Goal: Check status: Check status

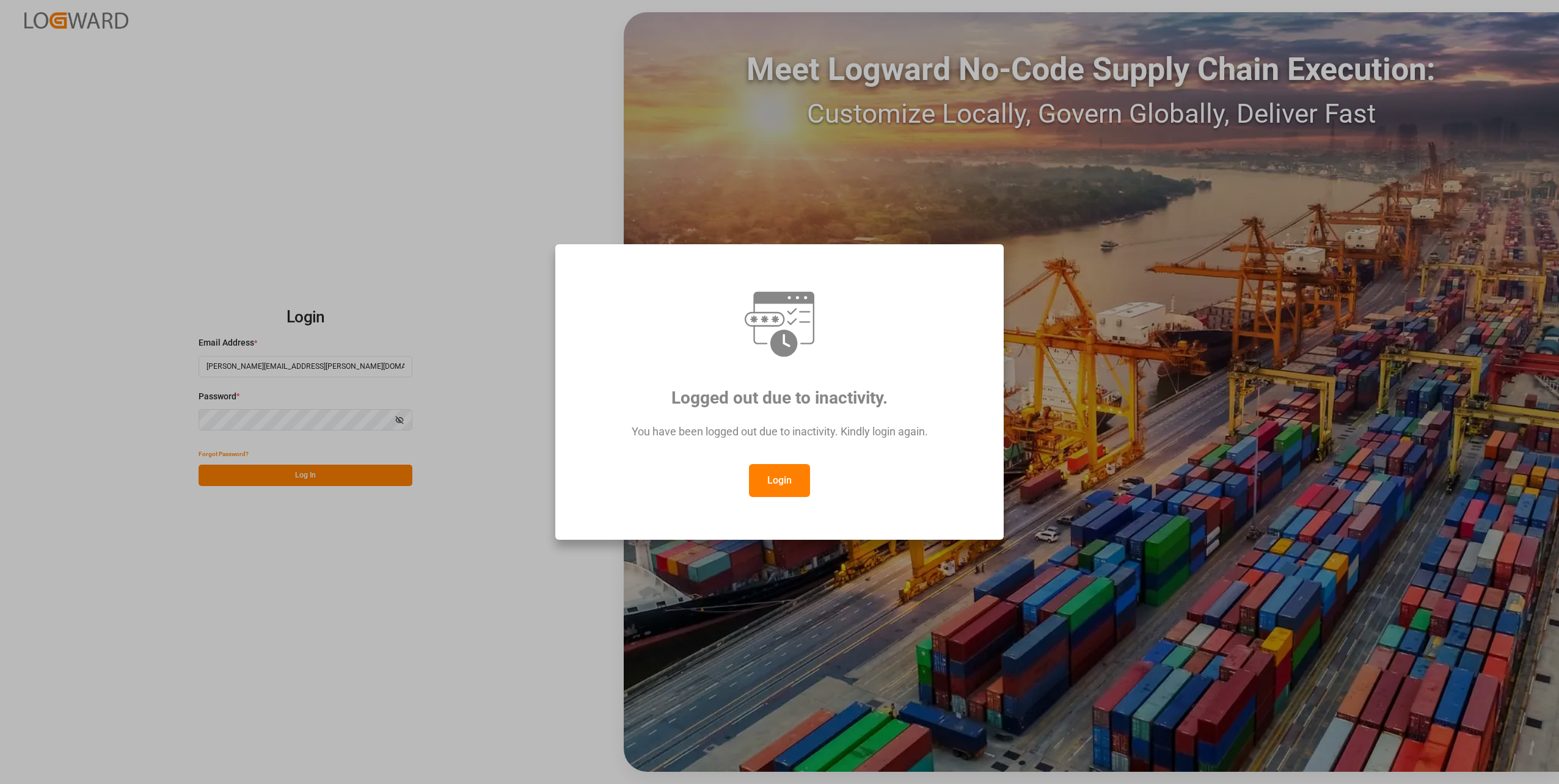
click at [770, 477] on button "Login" at bounding box center [780, 480] width 61 height 33
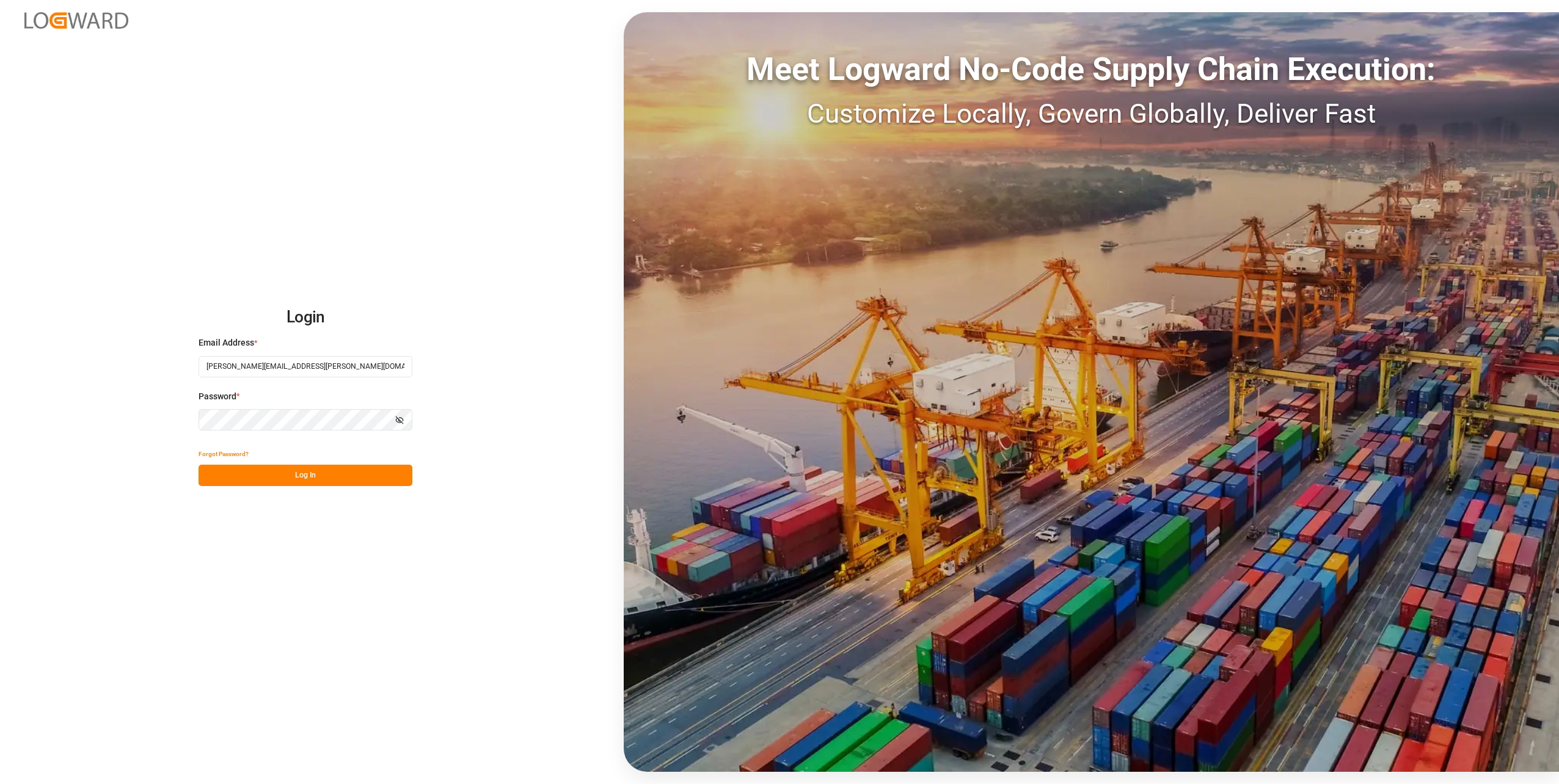
click at [367, 483] on button "Log In" at bounding box center [305, 475] width 214 height 21
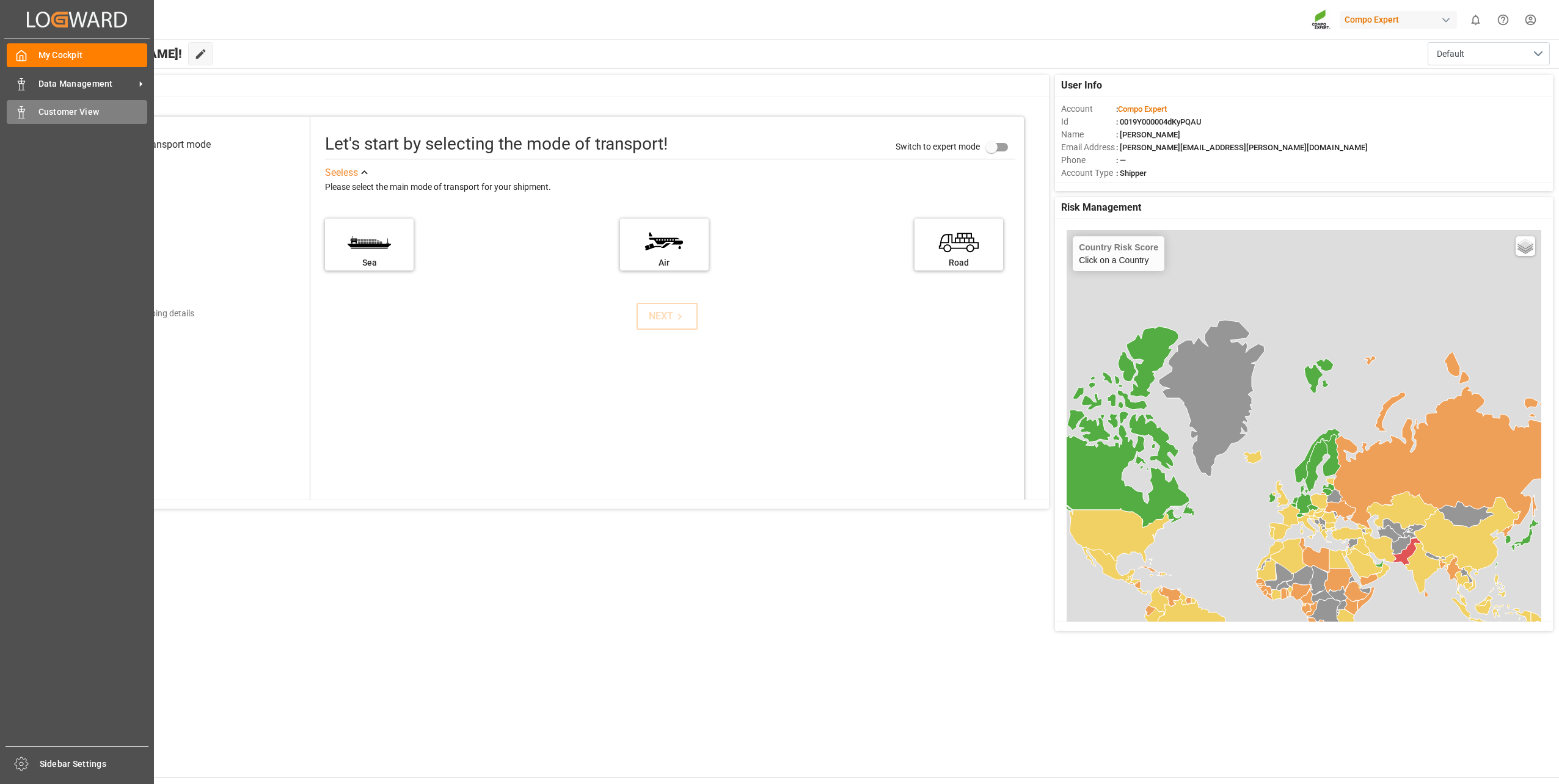
click at [20, 110] on icon at bounding box center [21, 112] width 13 height 13
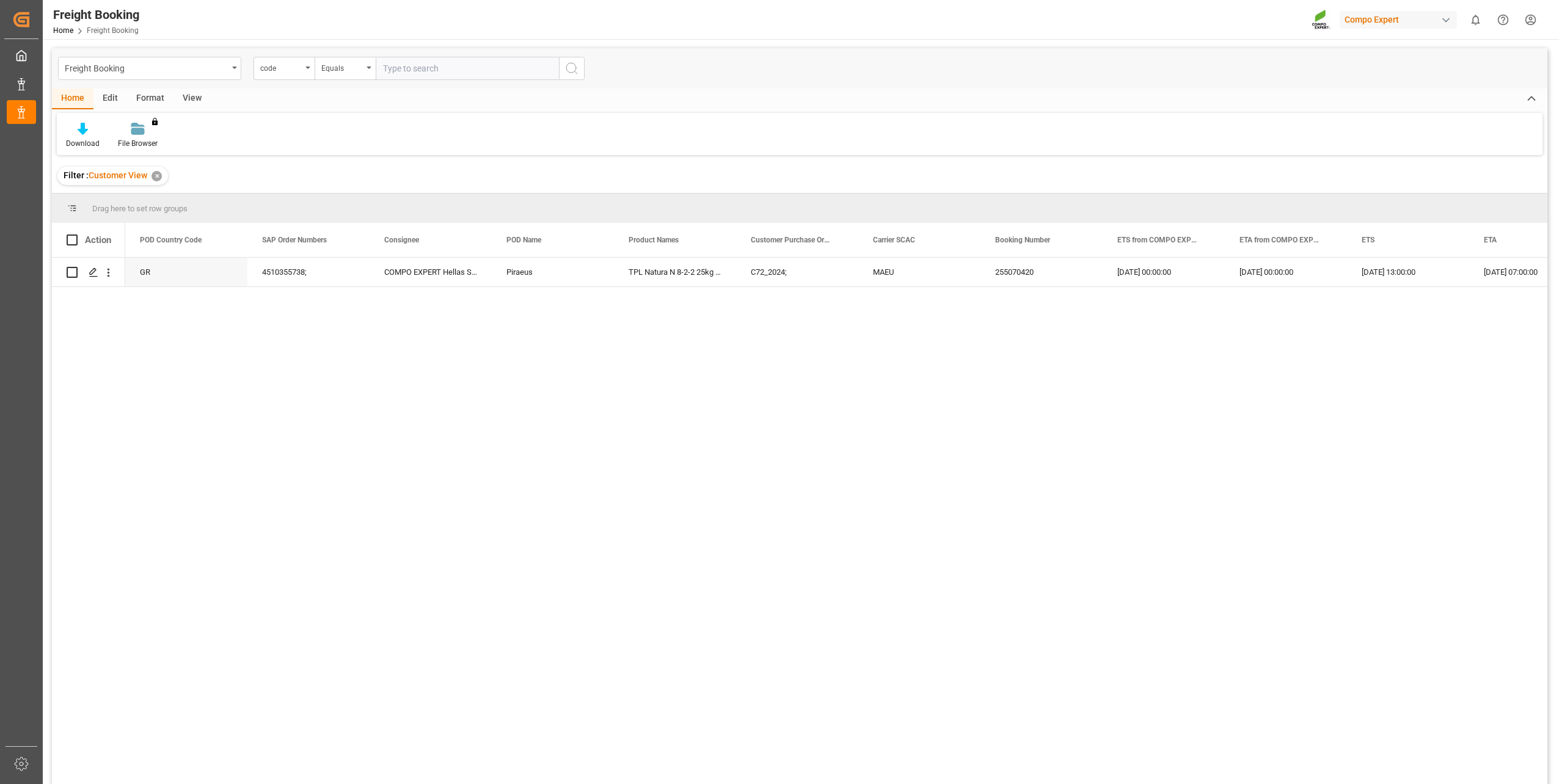
click at [459, 354] on div "GR 4510355738; COMPO EXPERT Hellas S.A. Piraeus TPL Natura N 8-2-2 25kg (x40) G…" at bounding box center [836, 525] width 1422 height 535
click at [157, 177] on div "✕" at bounding box center [157, 175] width 10 height 10
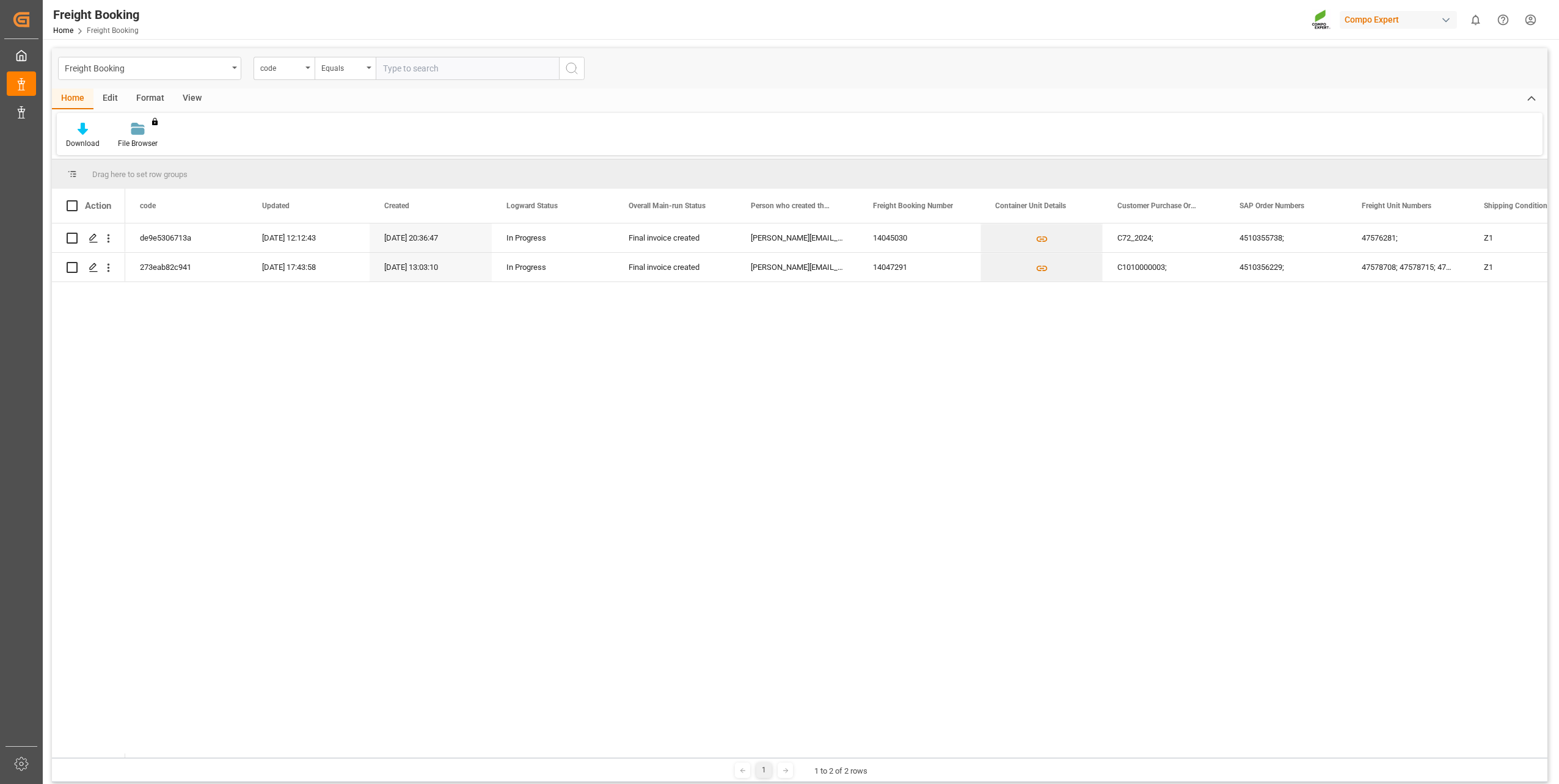
click at [187, 99] on div "View" at bounding box center [192, 99] width 37 height 20
click at [83, 130] on icon at bounding box center [79, 129] width 13 height 13
click at [98, 173] on div "Default" at bounding box center [126, 172] width 107 height 13
click at [286, 132] on div at bounding box center [279, 128] width 50 height 13
click at [267, 148] on div "Reset Template" at bounding box center [279, 144] width 50 height 11
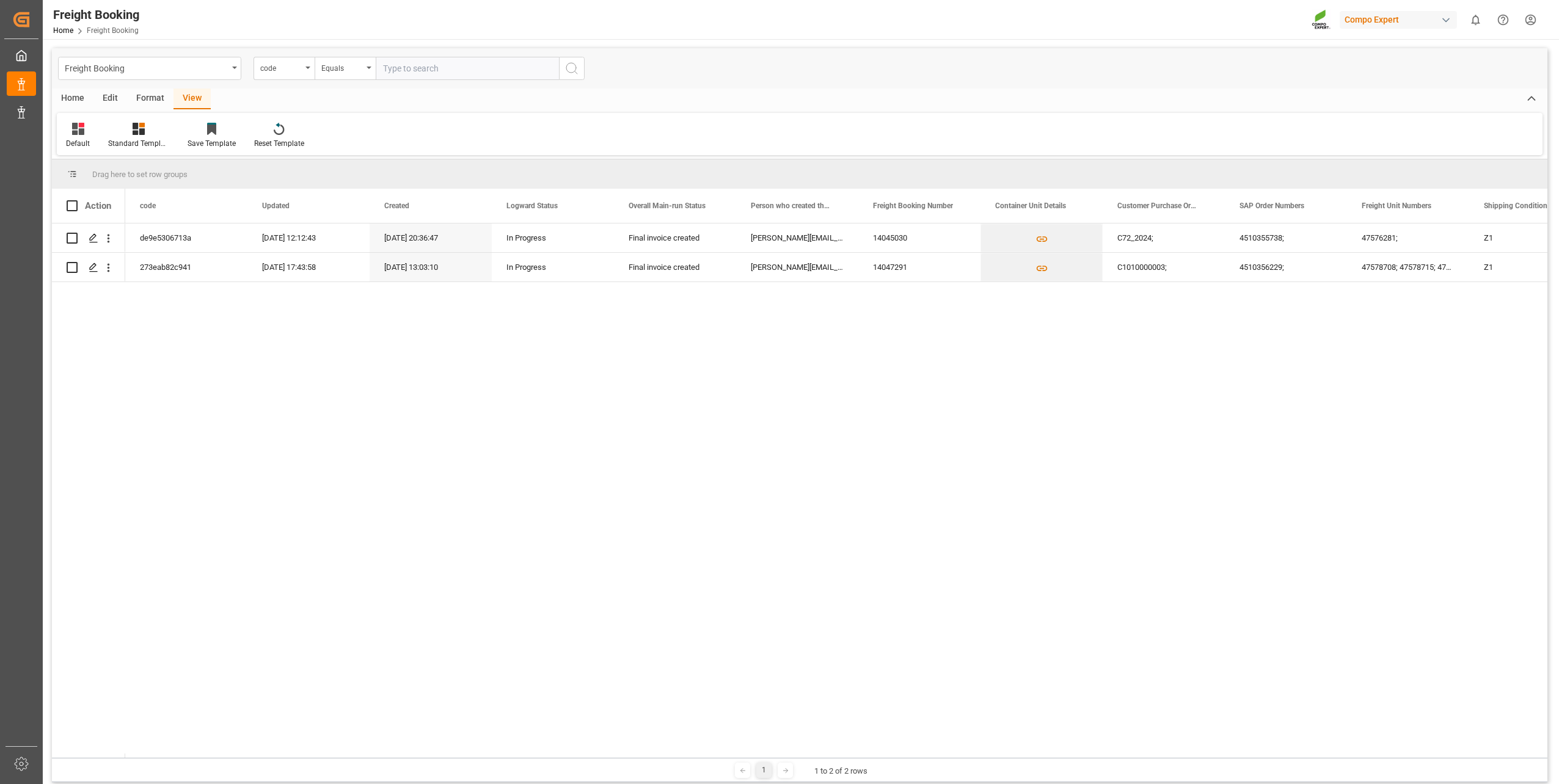
click at [66, 93] on div "Home" at bounding box center [72, 99] width 42 height 20
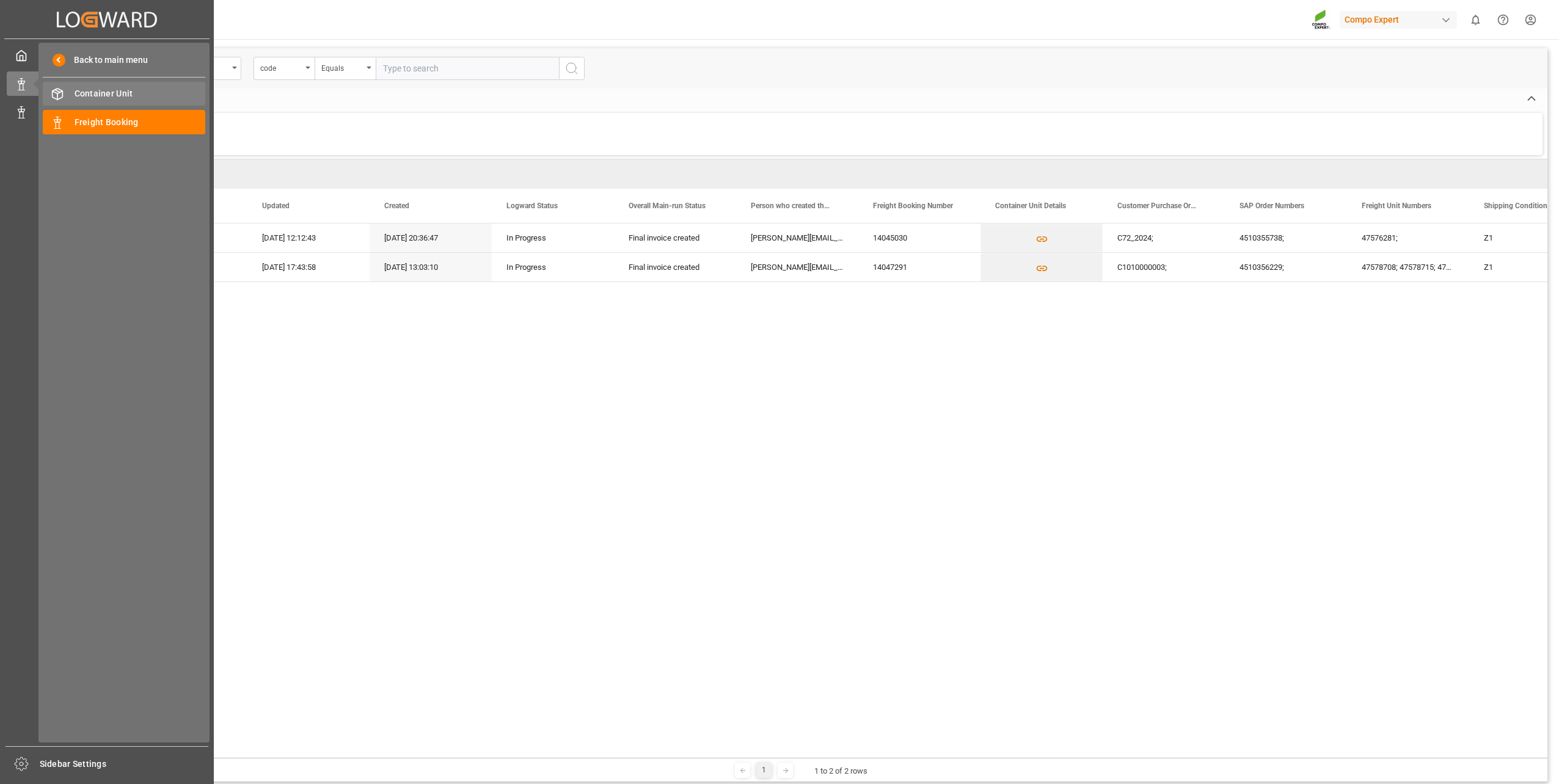
click at [100, 98] on span "Container Unit" at bounding box center [140, 94] width 131 height 13
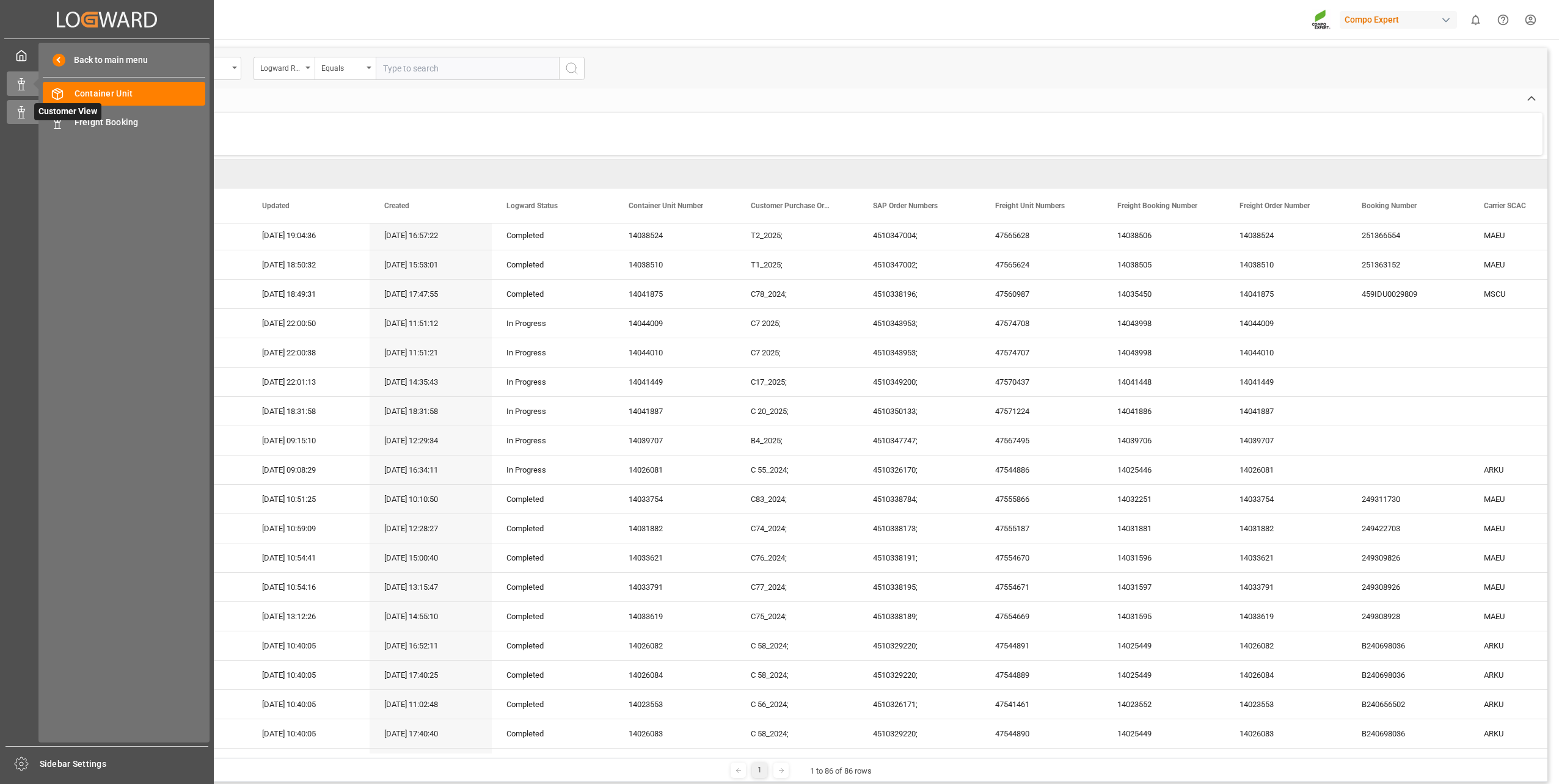
click at [13, 112] on div at bounding box center [17, 112] width 20 height 13
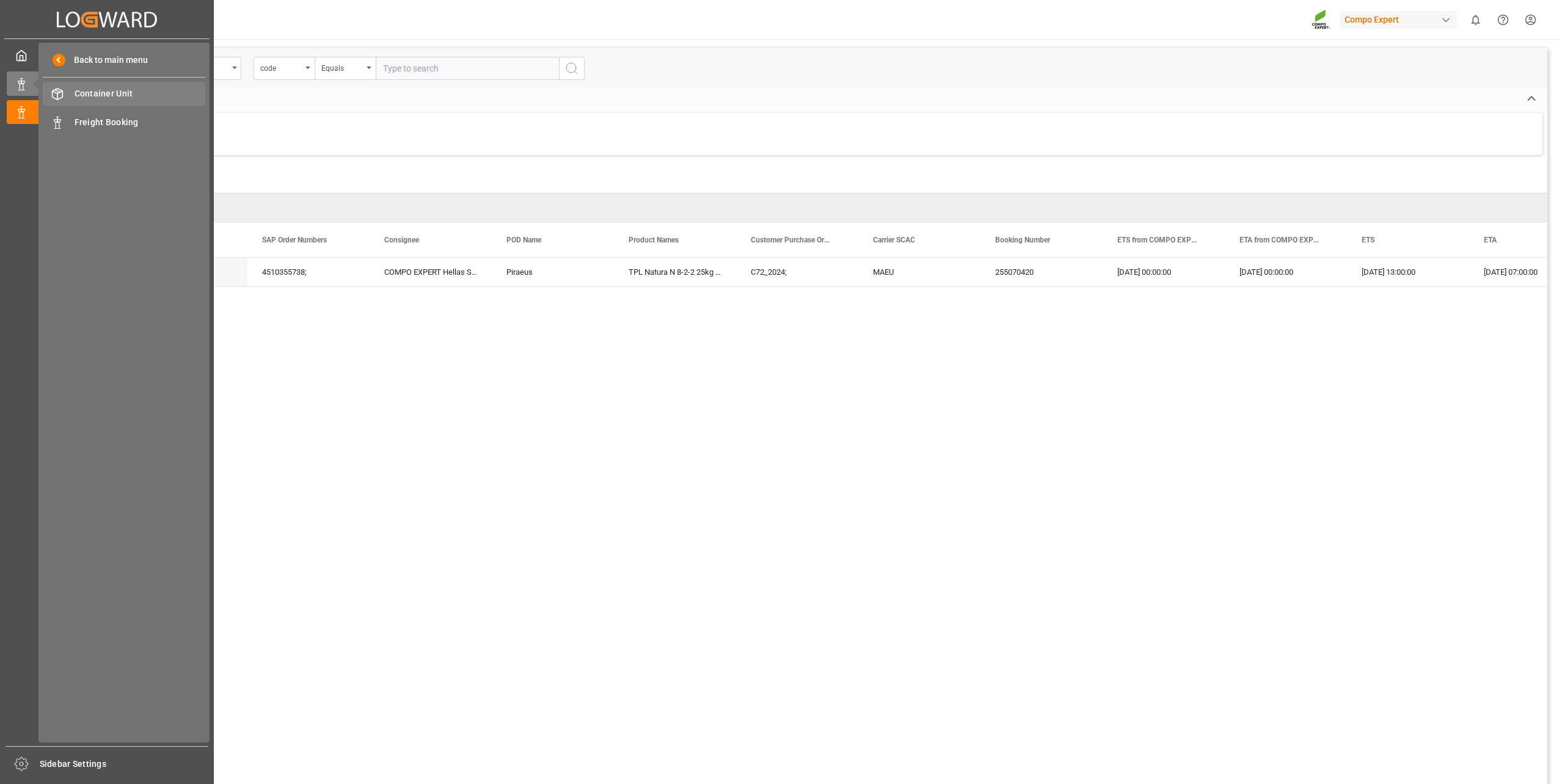
click at [89, 92] on span "Container Unit" at bounding box center [140, 94] width 131 height 13
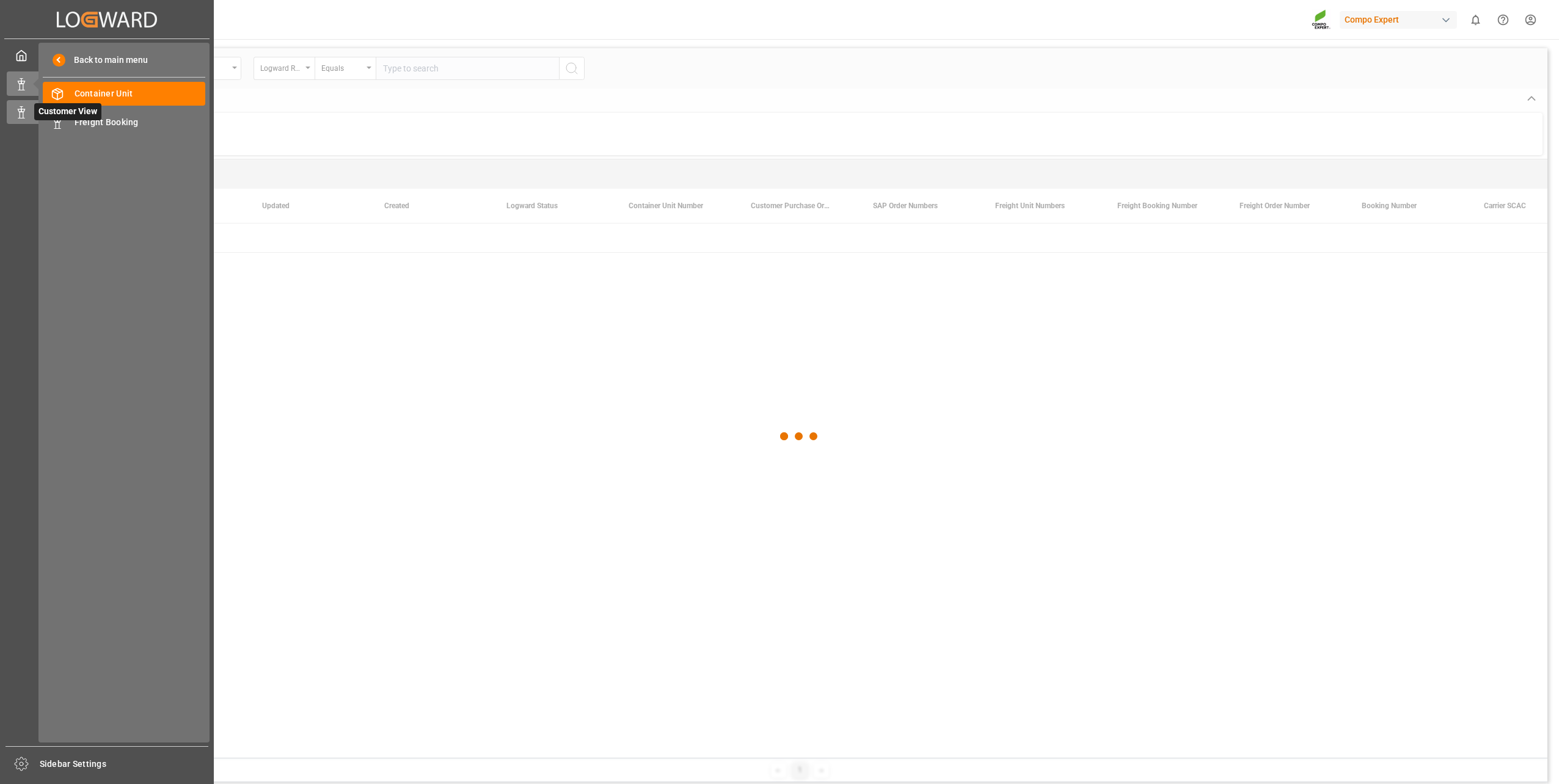
click at [17, 113] on icon at bounding box center [21, 112] width 13 height 13
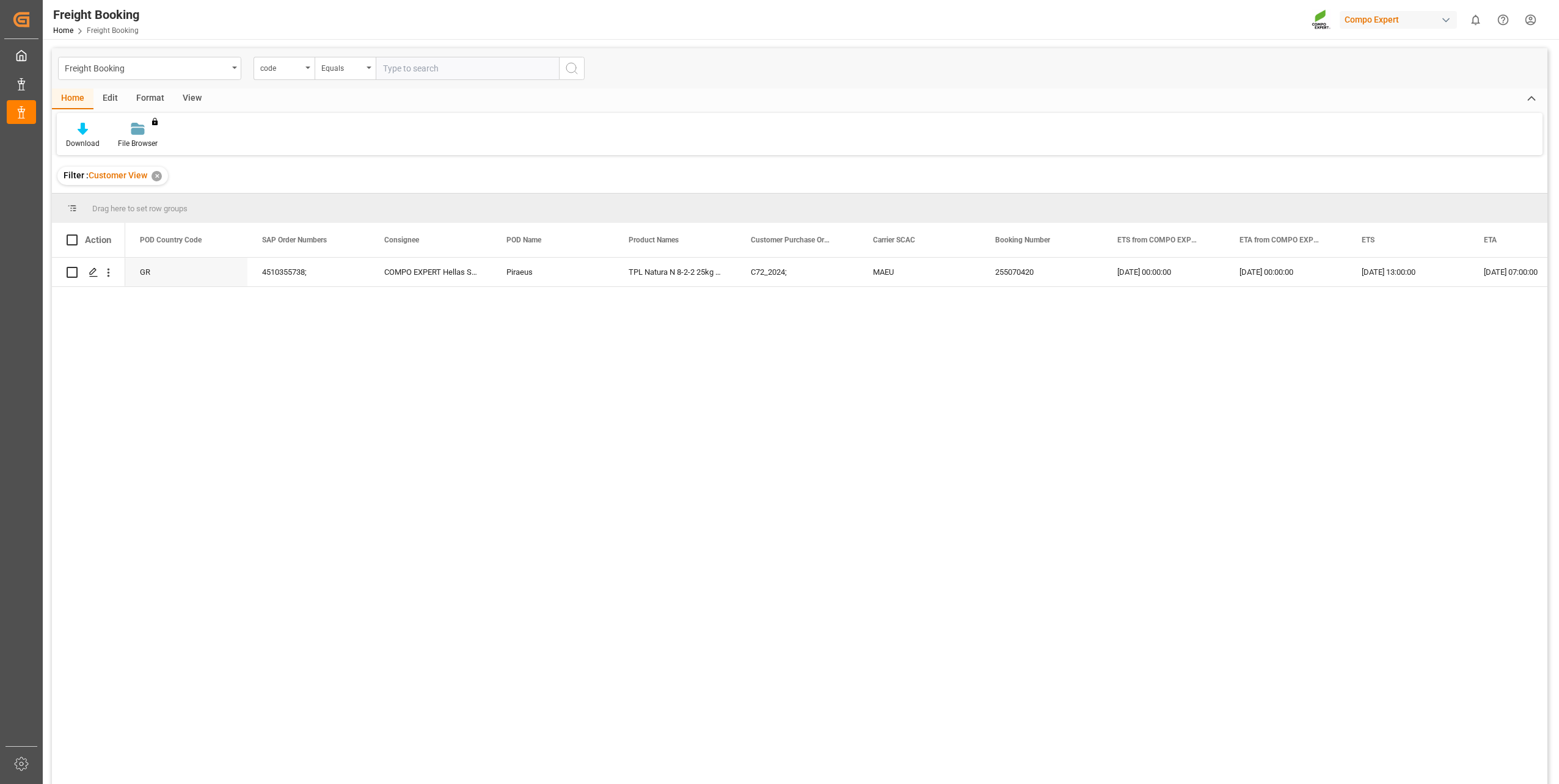
click at [154, 177] on div "✕" at bounding box center [157, 175] width 10 height 10
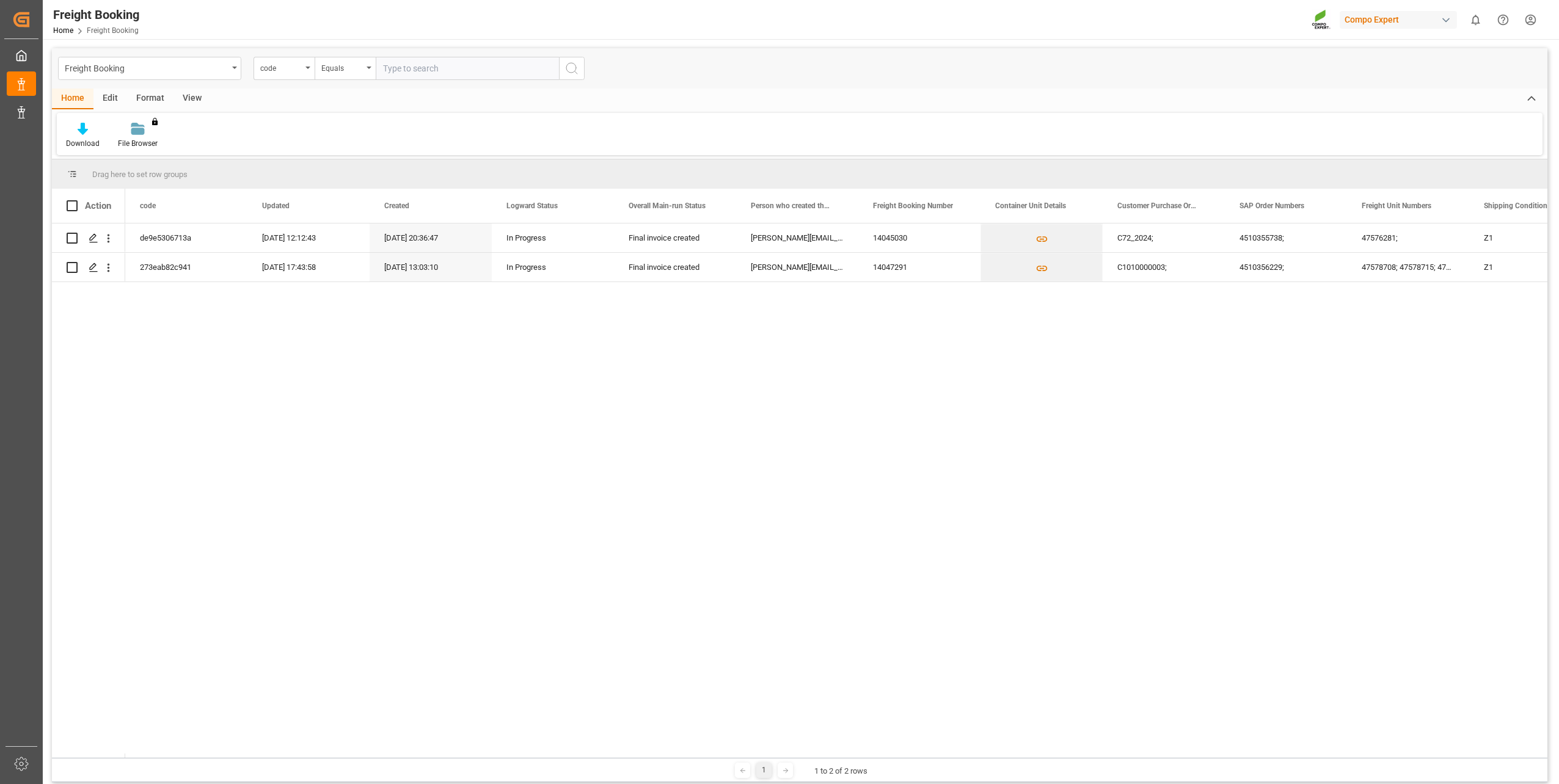
click at [192, 97] on div "View" at bounding box center [192, 99] width 37 height 20
click at [290, 135] on div "Reset Template" at bounding box center [278, 135] width 68 height 27
click at [78, 134] on icon at bounding box center [79, 129] width 13 height 13
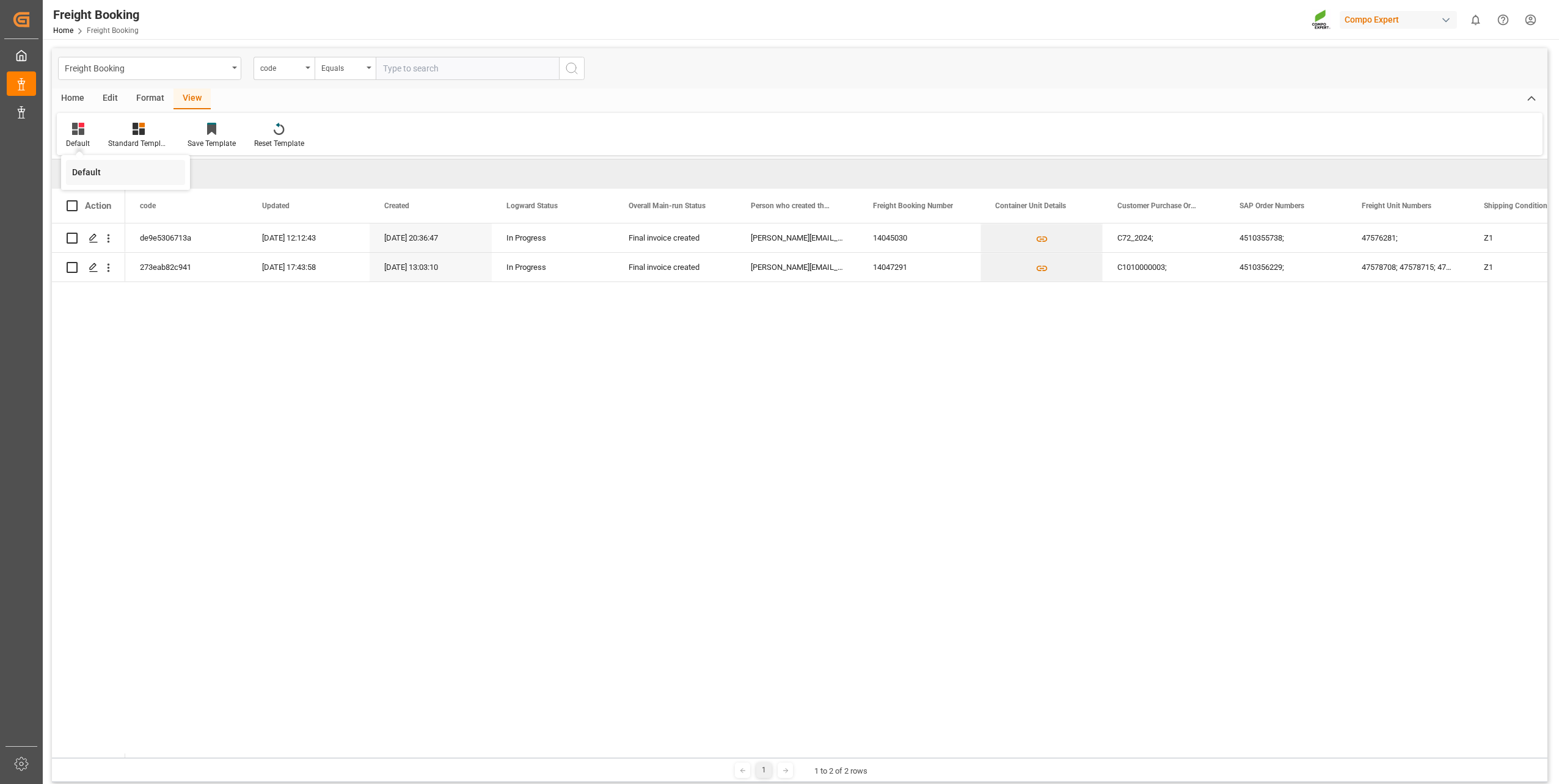
click at [98, 176] on div "Default" at bounding box center [126, 172] width 107 height 13
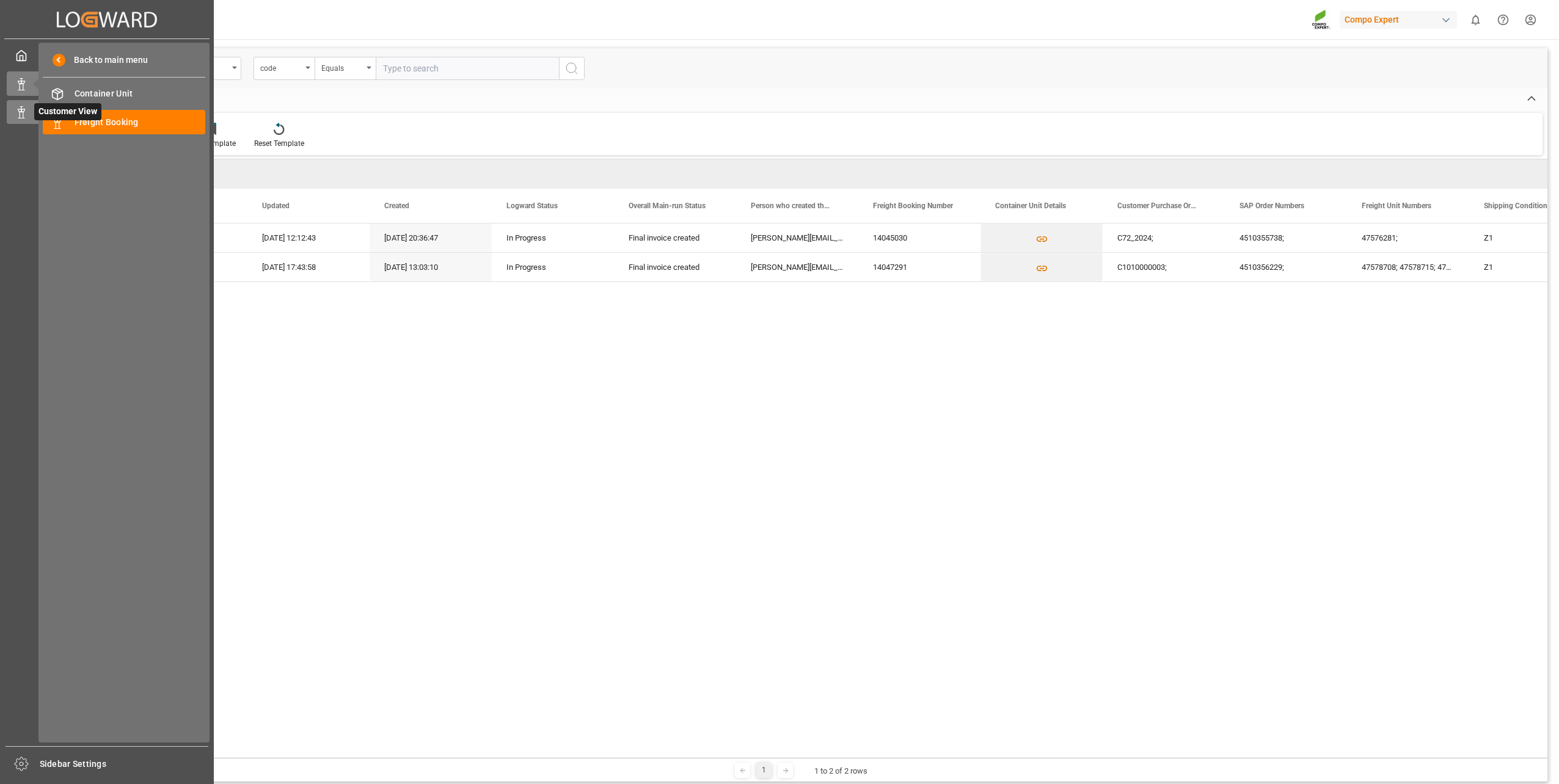
click at [16, 116] on icon at bounding box center [21, 112] width 13 height 13
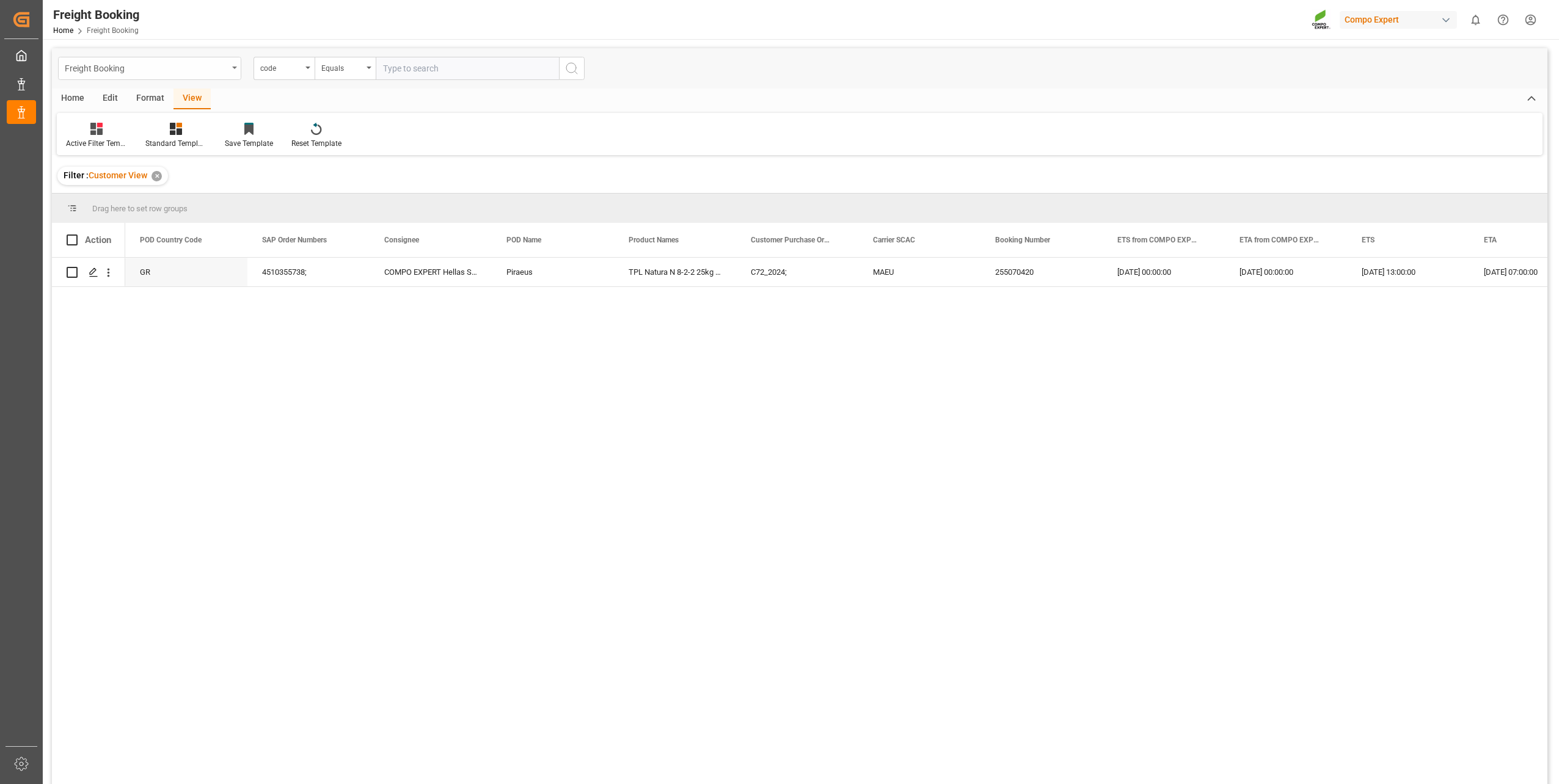
click at [233, 64] on div "Freight Booking" at bounding box center [149, 68] width 183 height 24
click at [186, 152] on div "Container Unit" at bounding box center [149, 150] width 182 height 26
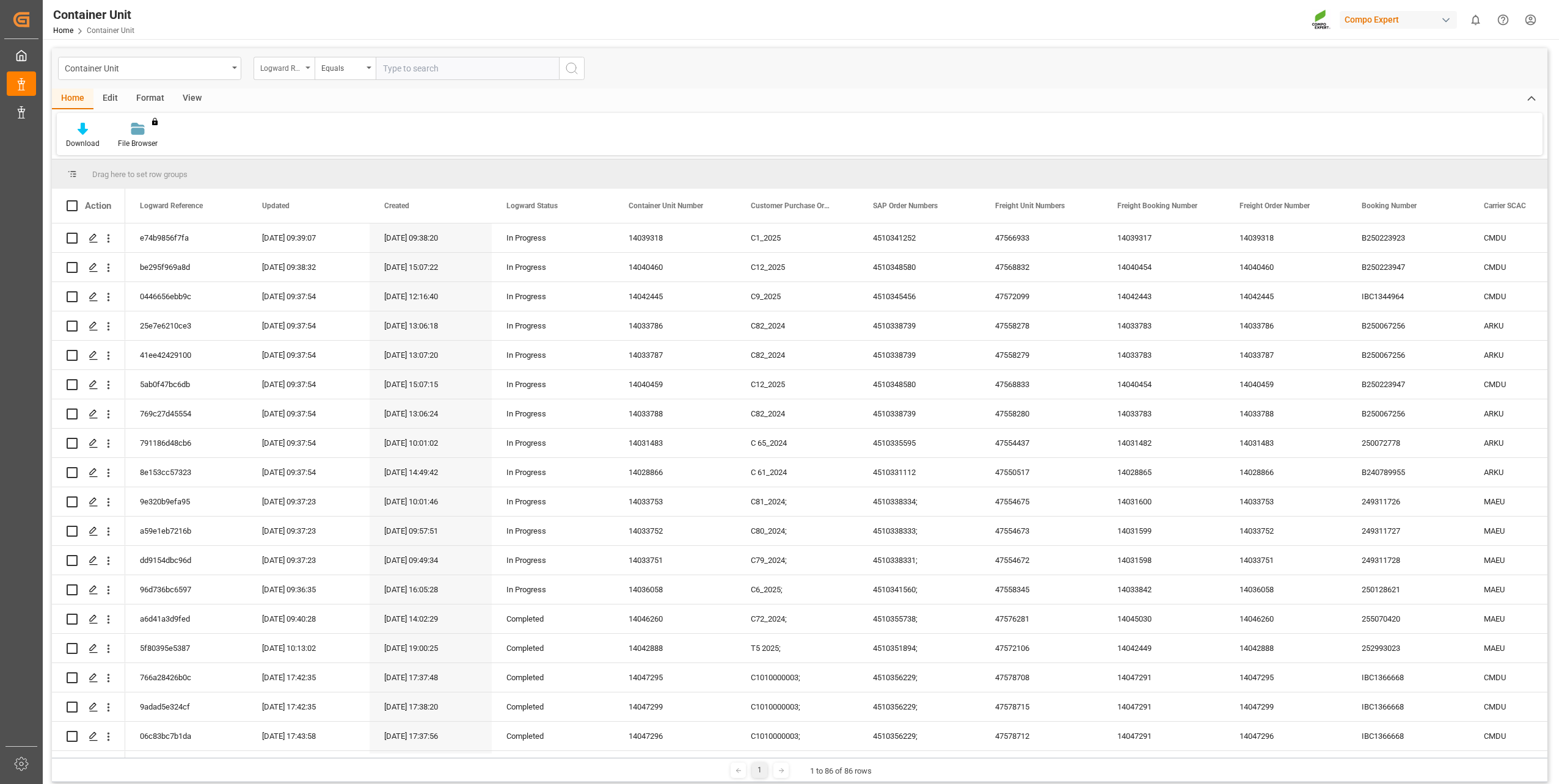
click at [308, 66] on div "Logward Reference" at bounding box center [284, 68] width 61 height 24
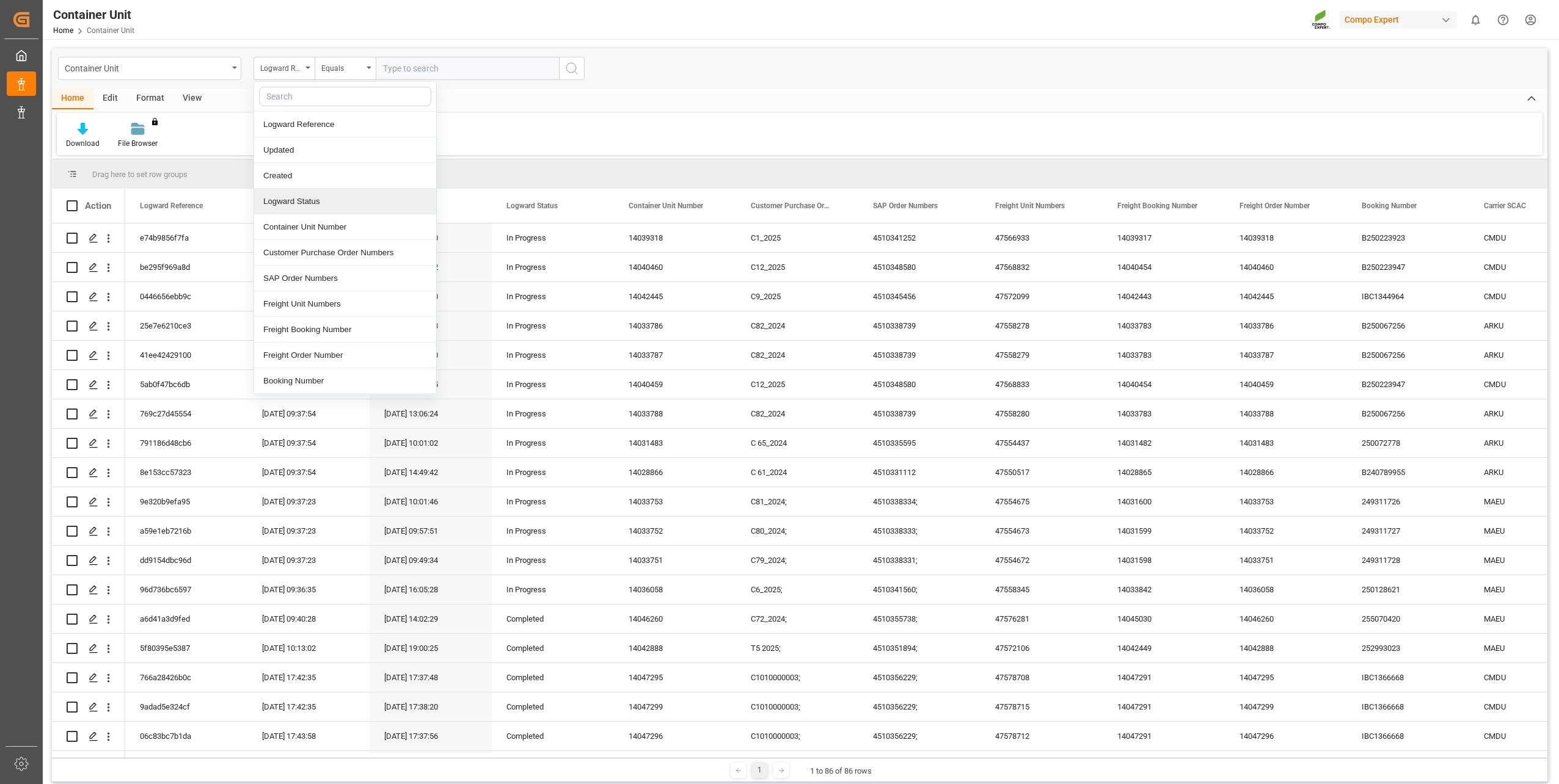
click at [337, 208] on div "Logward Status" at bounding box center [345, 201] width 182 height 26
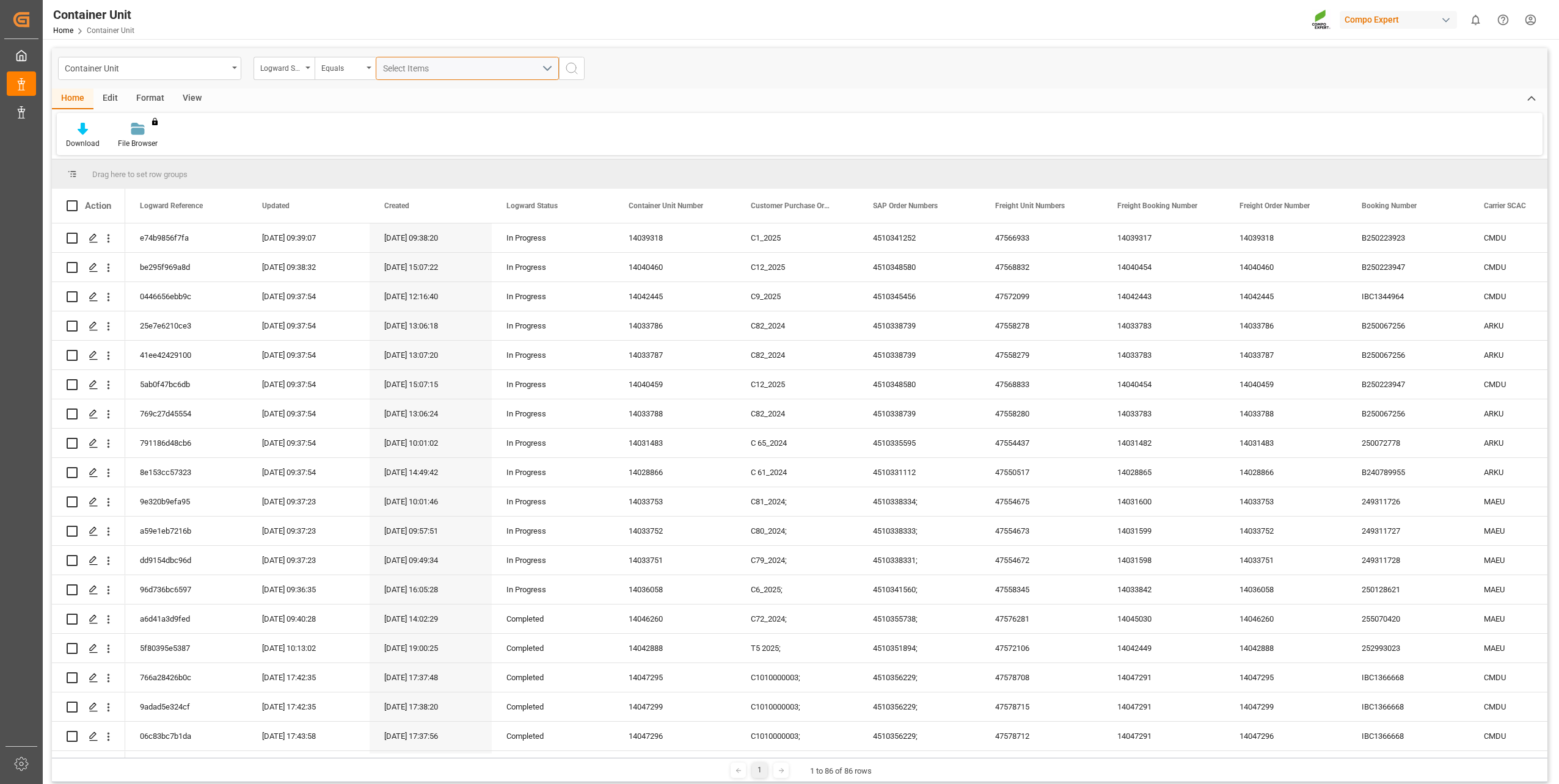
click at [507, 69] on div "Select Items" at bounding box center [463, 68] width 159 height 13
click at [387, 122] on input "In Progress" at bounding box center [388, 124] width 24 height 24
checkbox input "true"
click at [387, 179] on input "Cancelled" at bounding box center [388, 180] width 24 height 24
checkbox input "true"
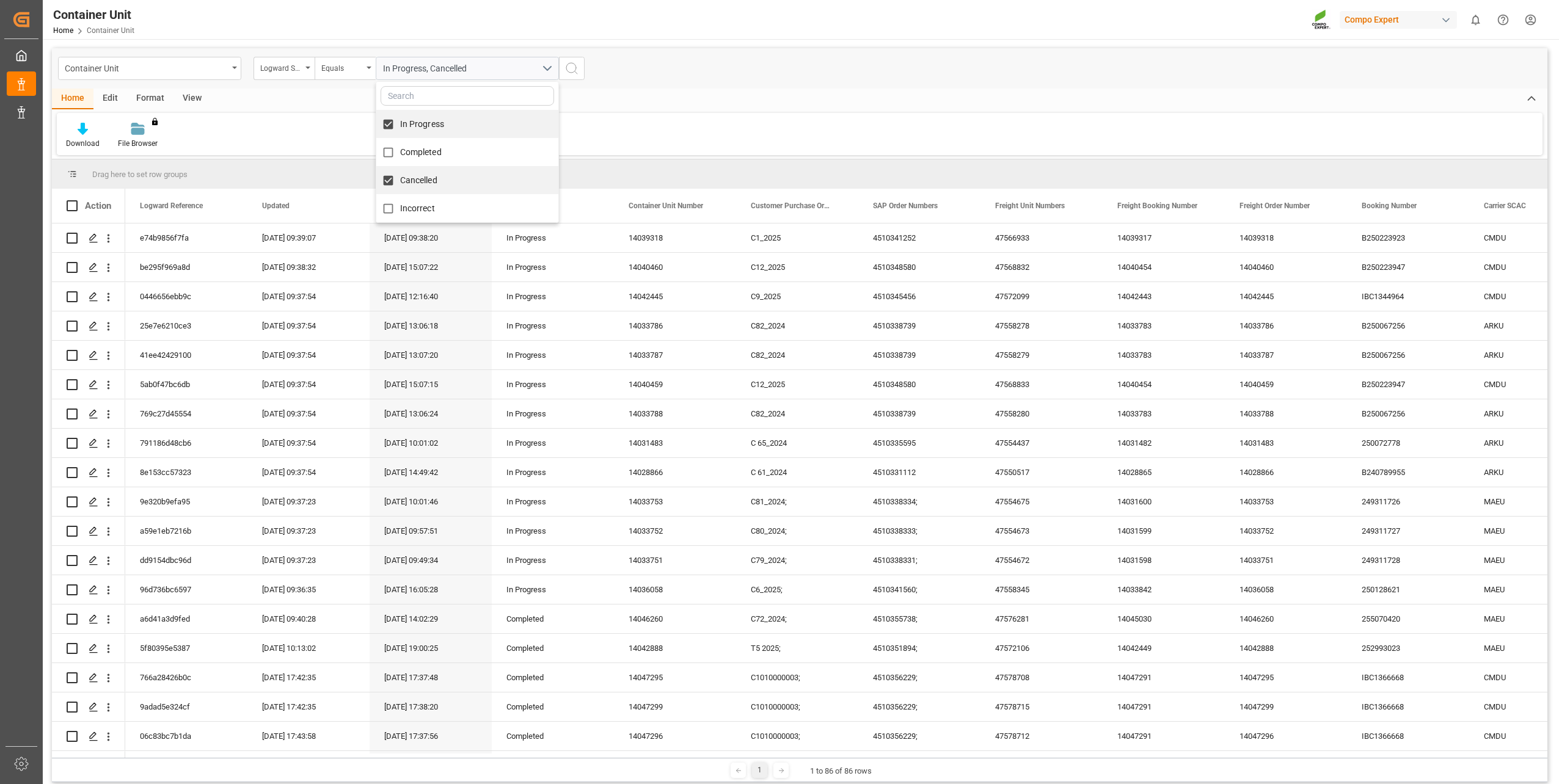
click at [570, 72] on icon "search button" at bounding box center [572, 68] width 15 height 15
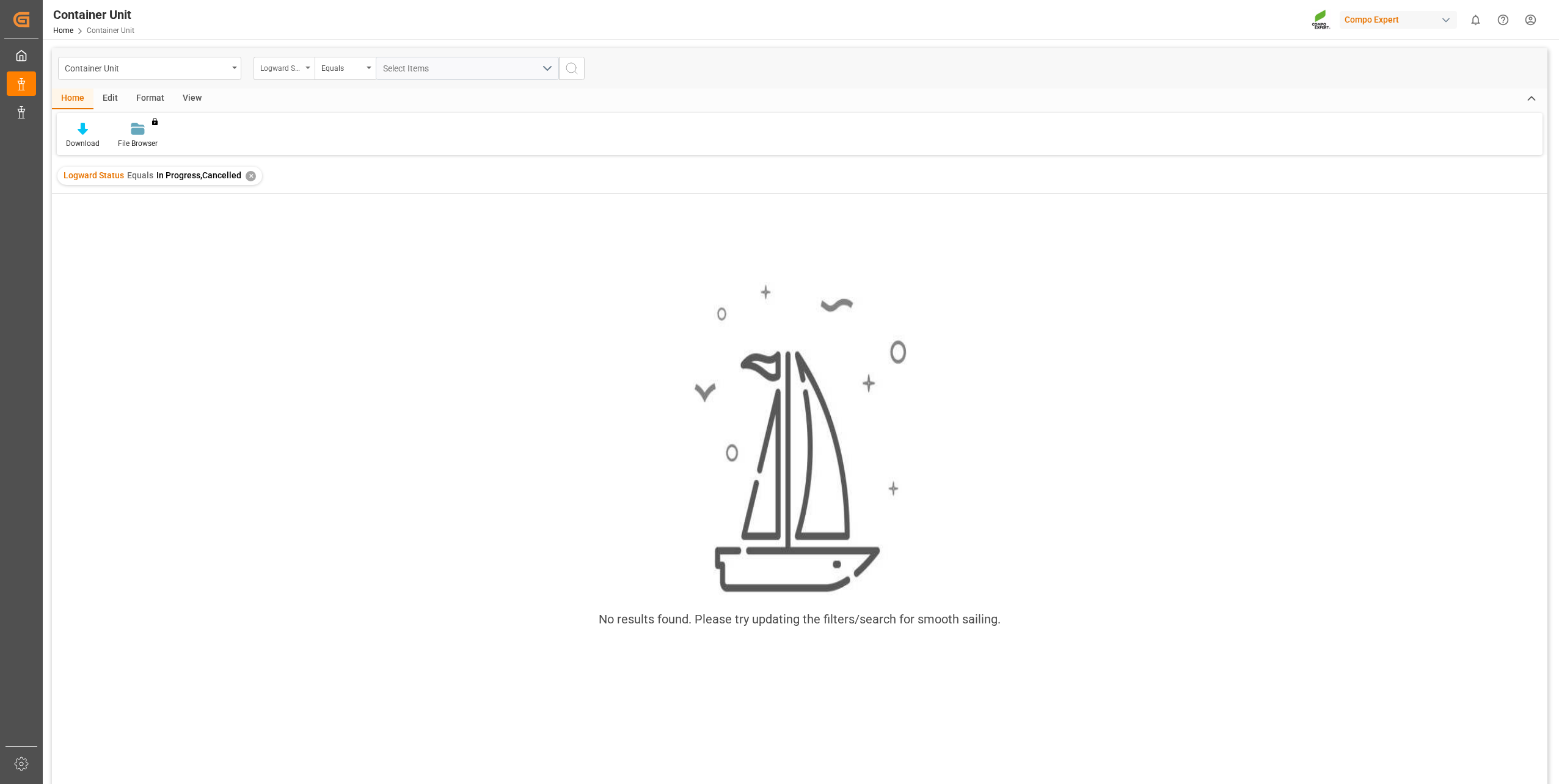
click at [305, 66] on div "Logward Status" at bounding box center [284, 68] width 61 height 24
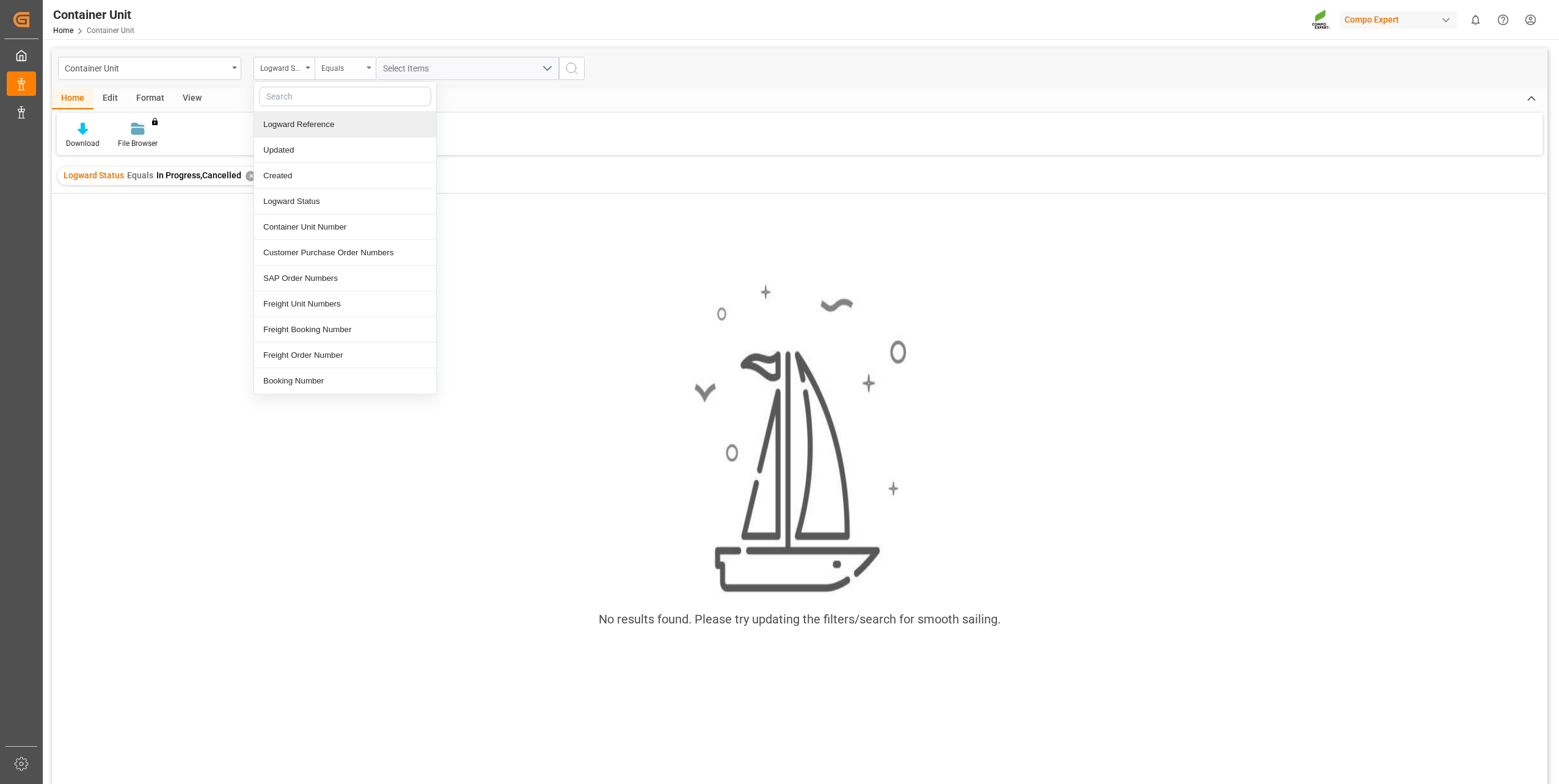
click at [358, 70] on div "Equals" at bounding box center [342, 67] width 42 height 14
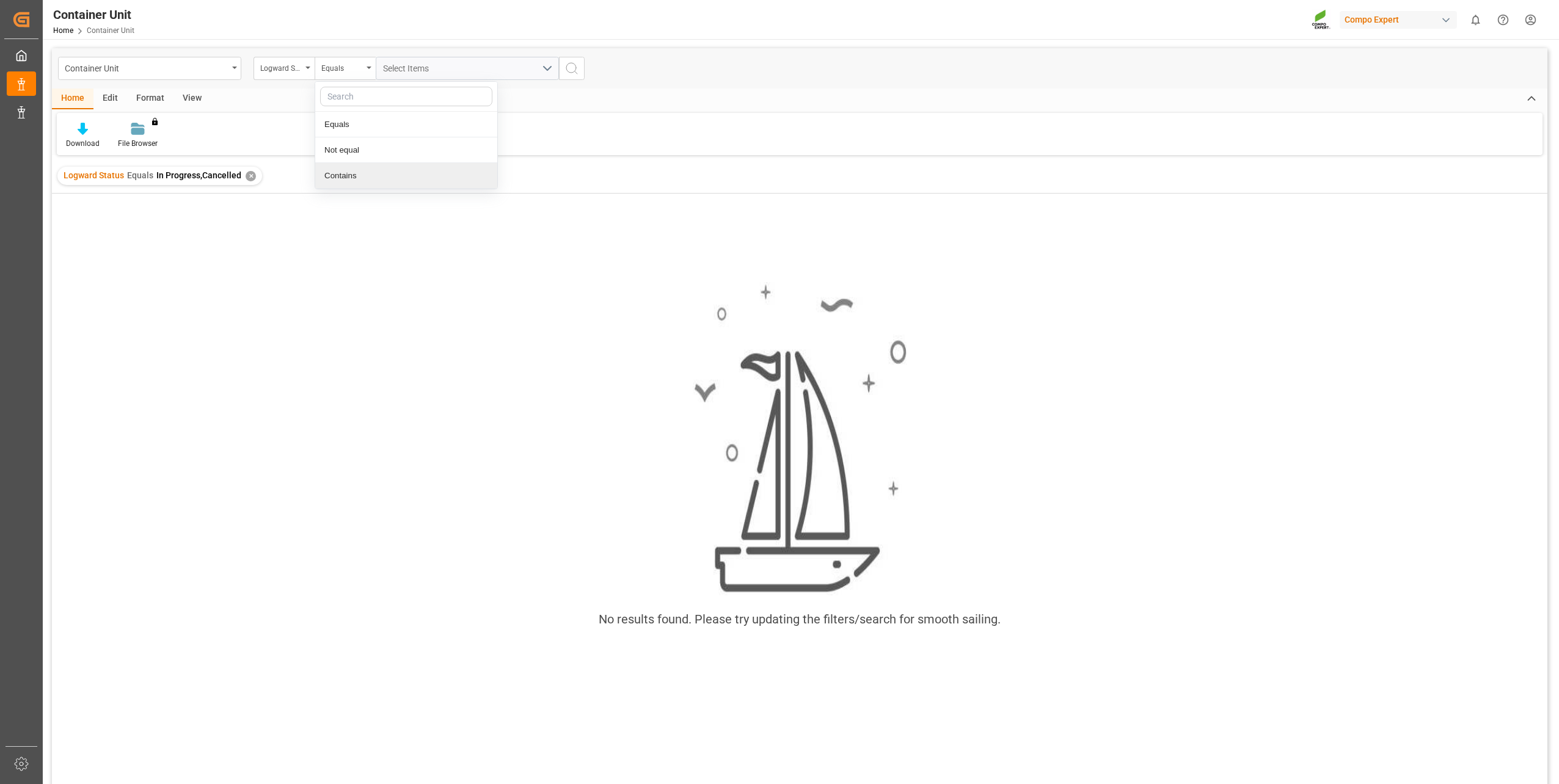
click at [361, 170] on div "Contains" at bounding box center [406, 175] width 182 height 26
click at [551, 66] on button "Select Items" at bounding box center [467, 68] width 183 height 24
click at [389, 120] on input "In Progress" at bounding box center [388, 124] width 24 height 24
checkbox input "true"
click at [575, 70] on icon "search button" at bounding box center [572, 68] width 15 height 15
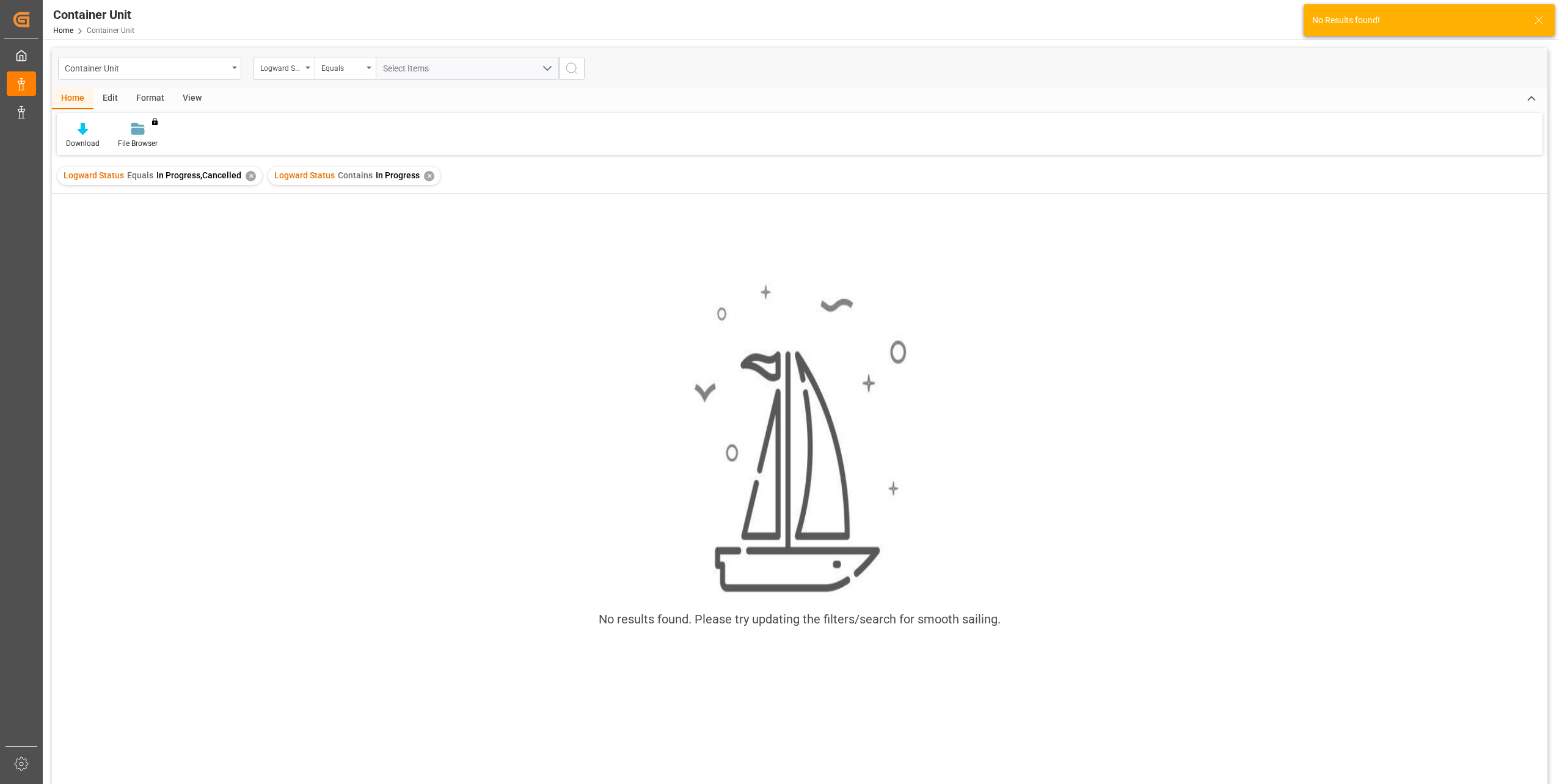
click at [248, 176] on div "✕" at bounding box center [250, 175] width 10 height 10
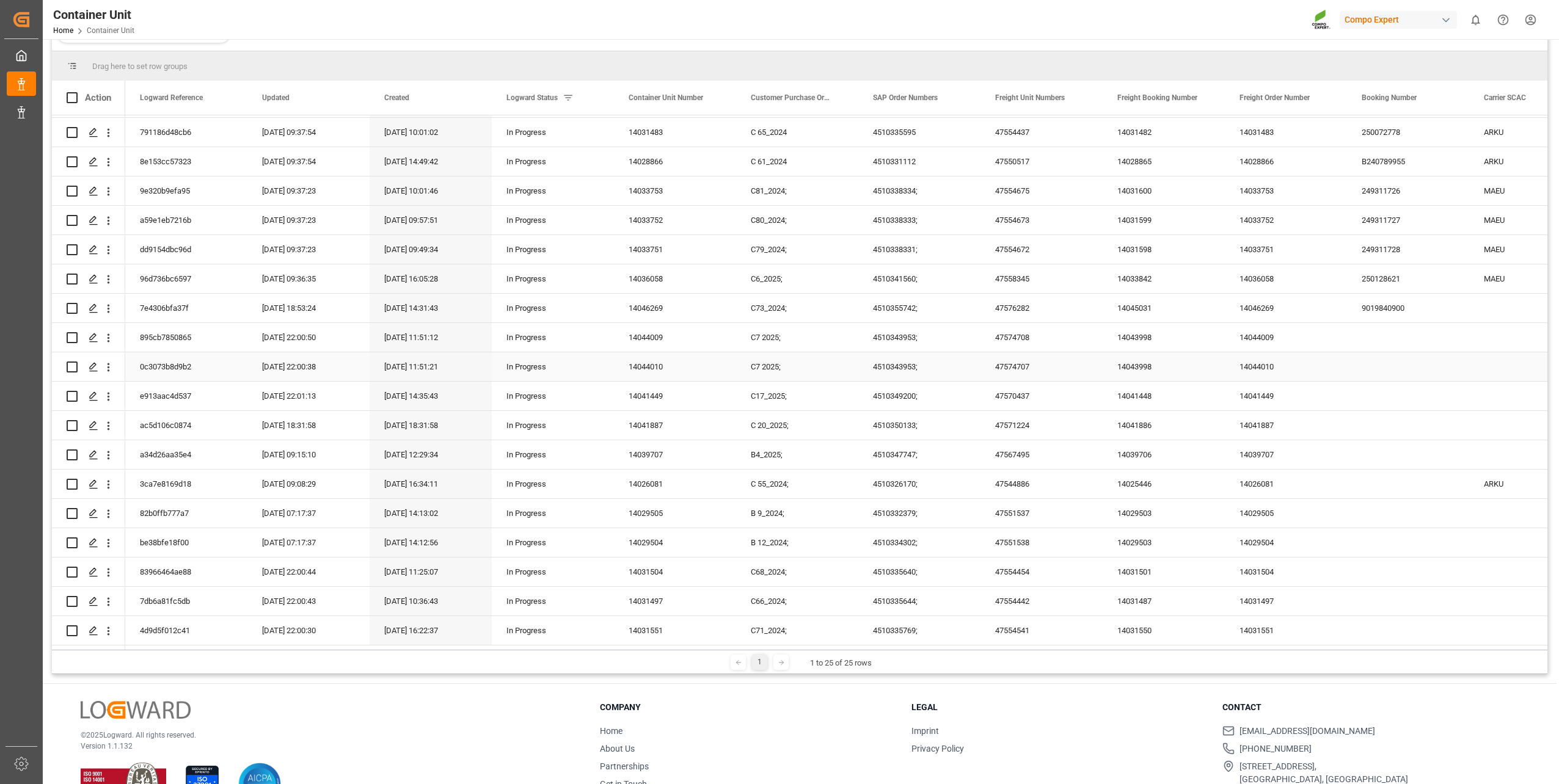
scroll to position [181, 0]
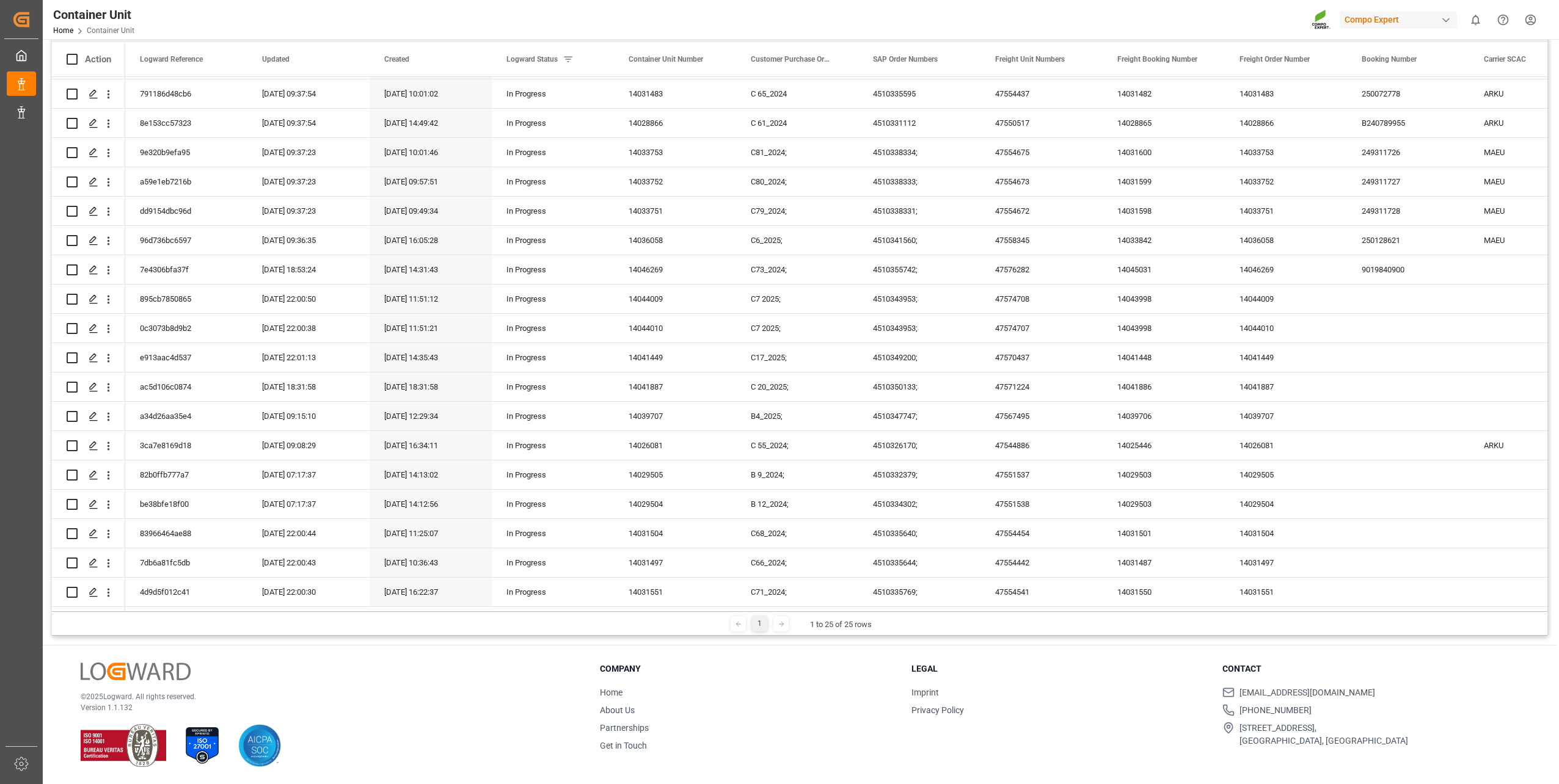
click at [782, 625] on icon at bounding box center [781, 624] width 7 height 7
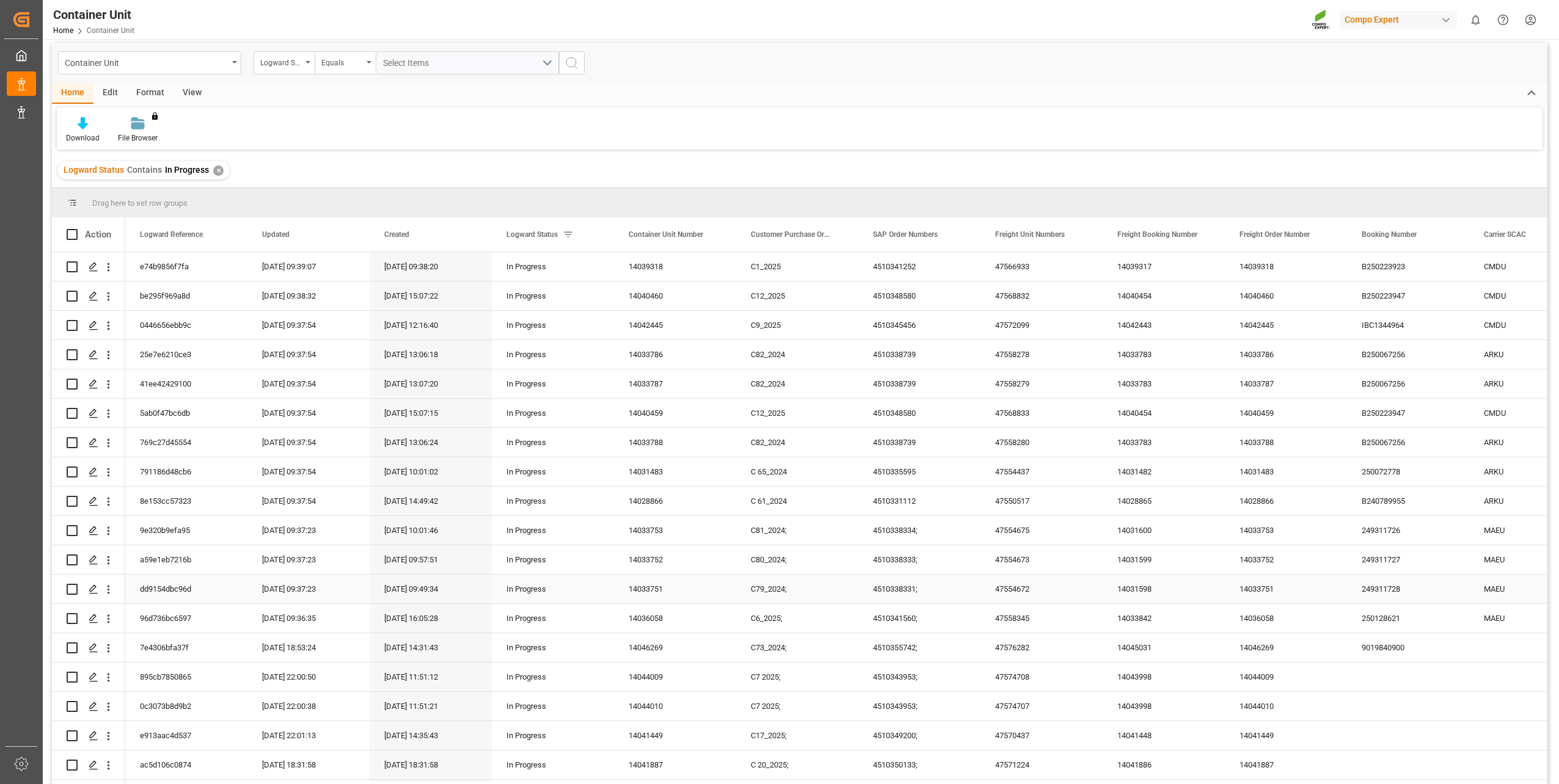
scroll to position [0, 0]
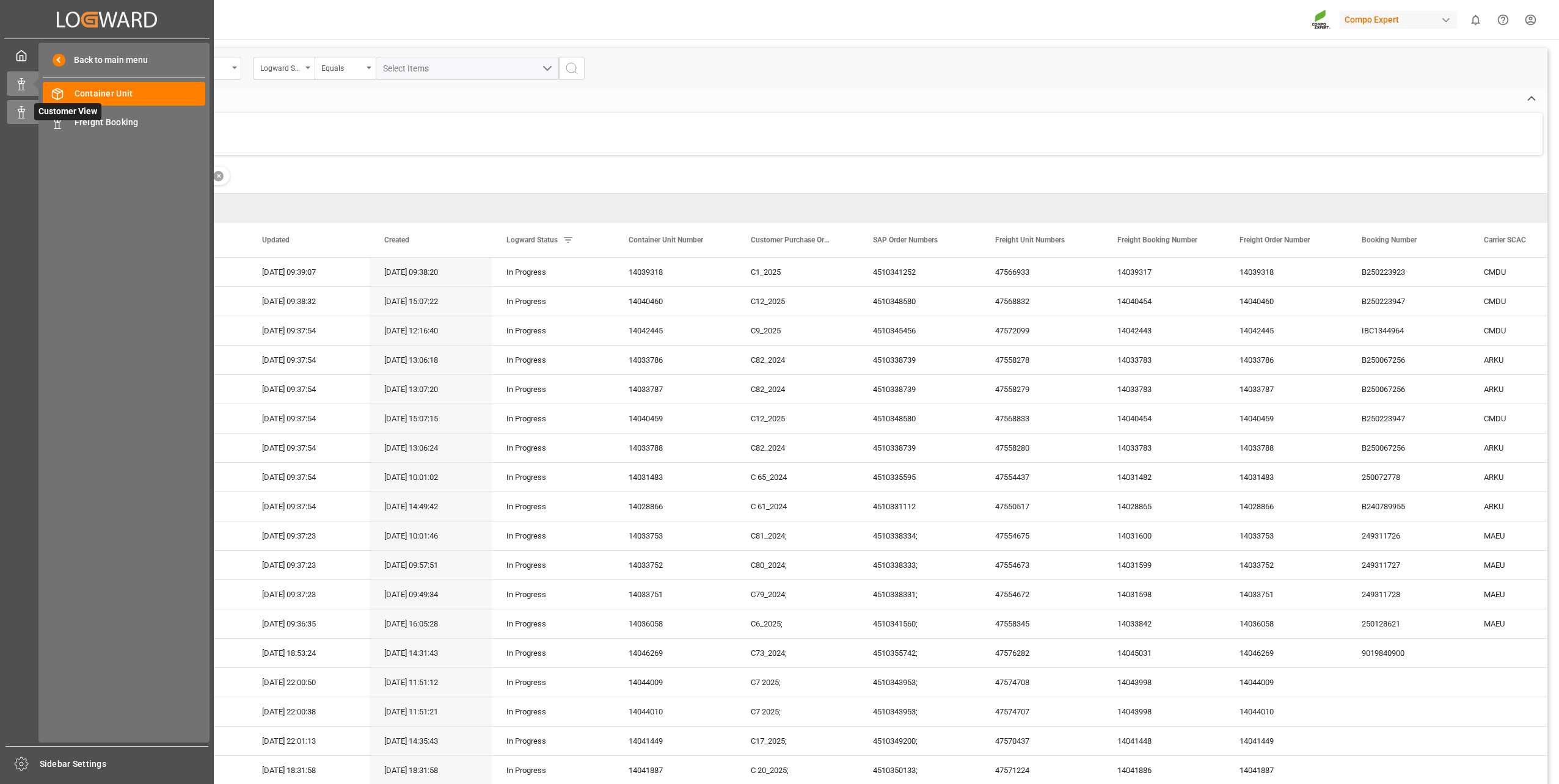
click at [24, 113] on icon at bounding box center [21, 112] width 13 height 13
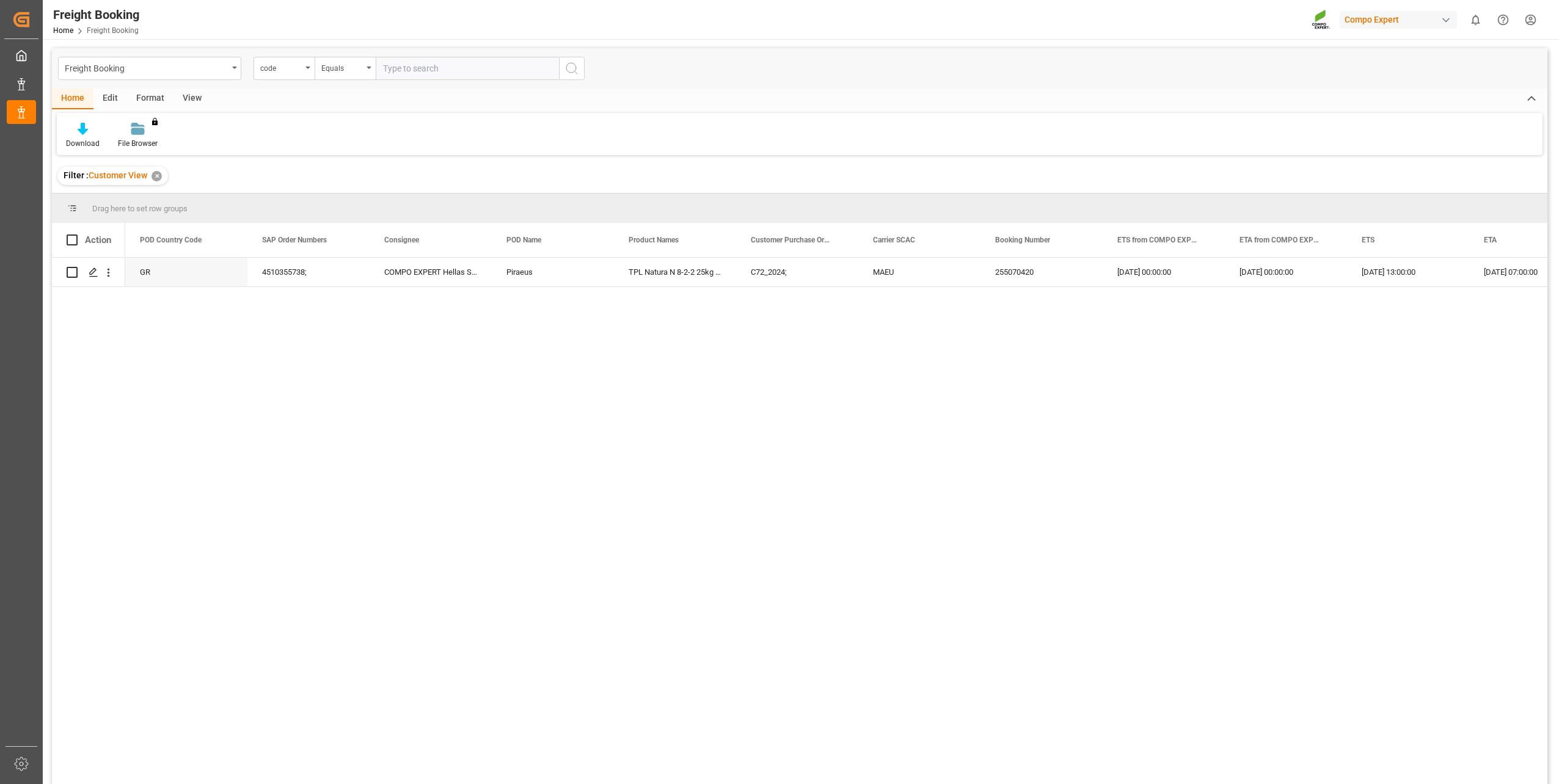
click at [474, 386] on div "GR 4510355738; COMPO EXPERT Hellas S.A. Piraeus TPL Natura N 8-2-2 25kg (x40) G…" at bounding box center [836, 525] width 1422 height 535
click at [1419, 13] on div "Compo Expert" at bounding box center [1398, 20] width 117 height 18
click at [1271, 17] on html "Created by potrace 1.15, written by [PERSON_NAME] [DATE]-[DATE] Created by potr…" at bounding box center [780, 392] width 1559 height 784
